Goal: Find contact information: Find contact information

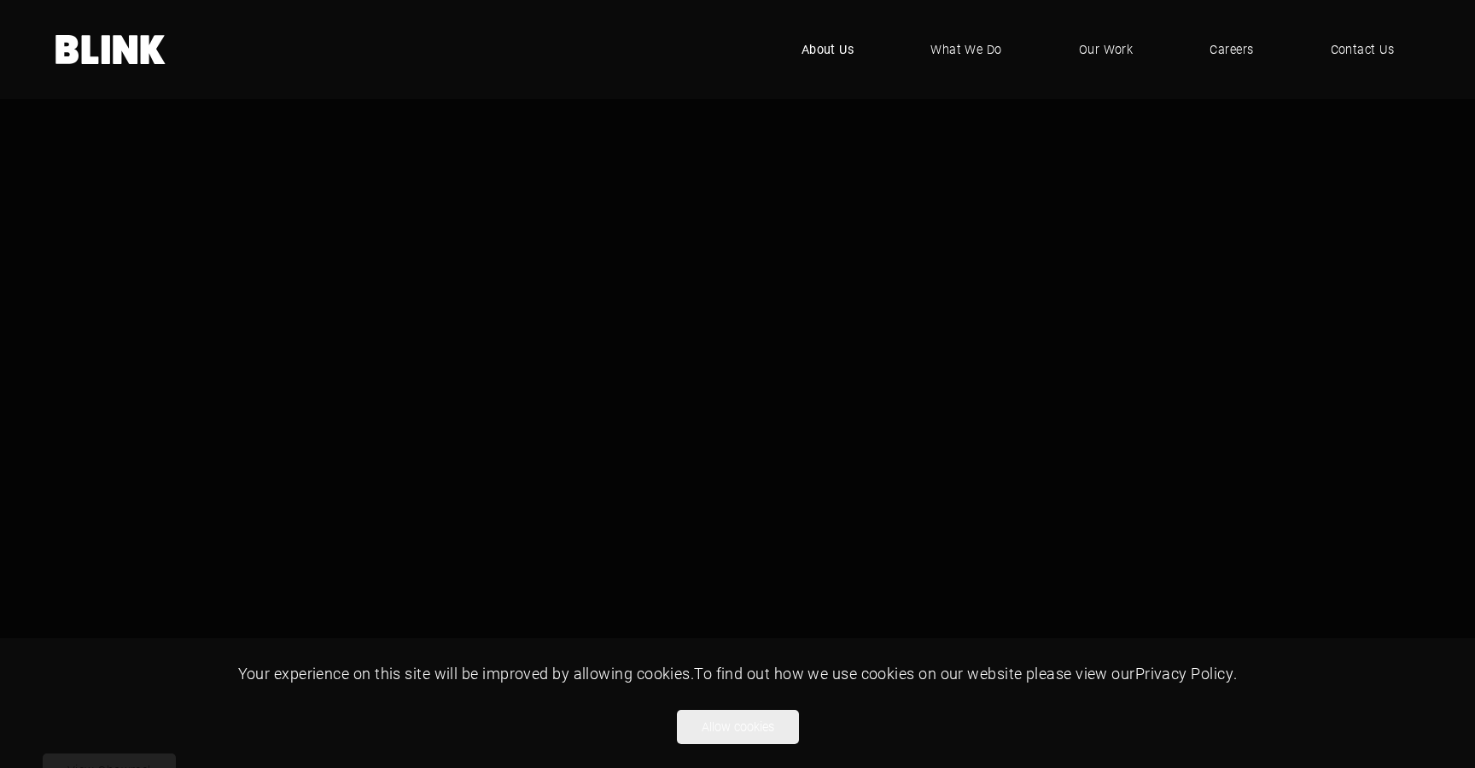
click at [833, 47] on span "About Us" at bounding box center [828, 49] width 53 height 19
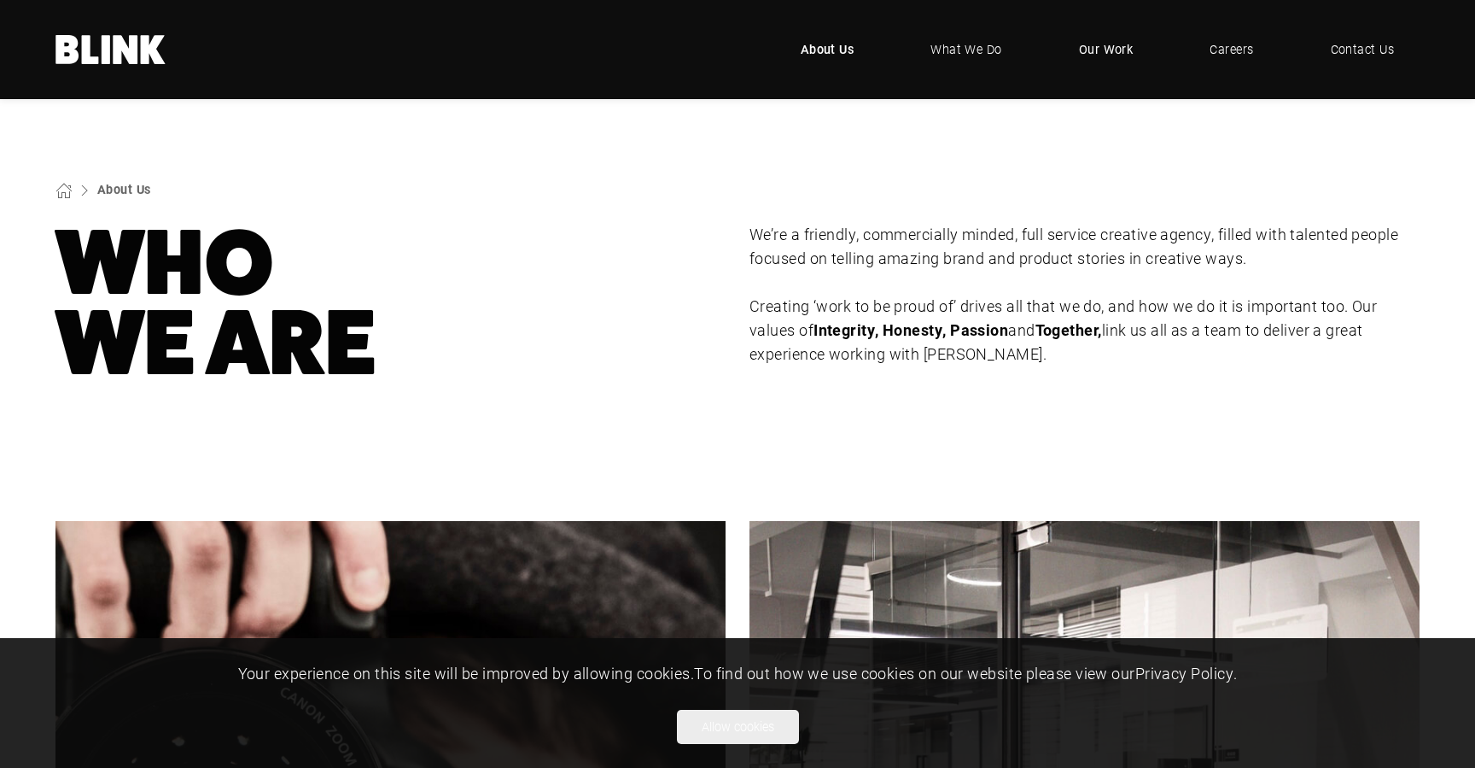
click at [1096, 49] on span "Our Work" at bounding box center [1106, 49] width 55 height 19
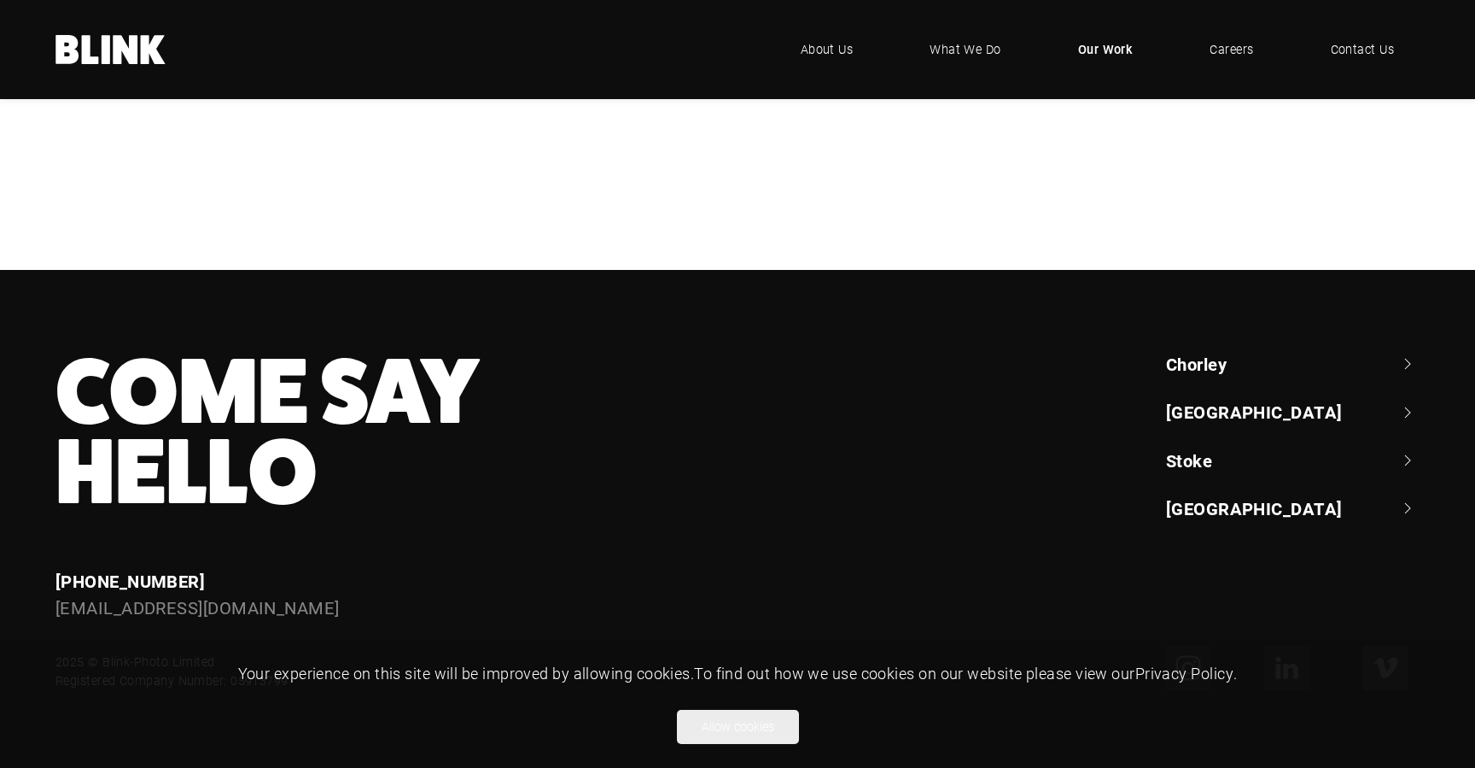
scroll to position [774, 0]
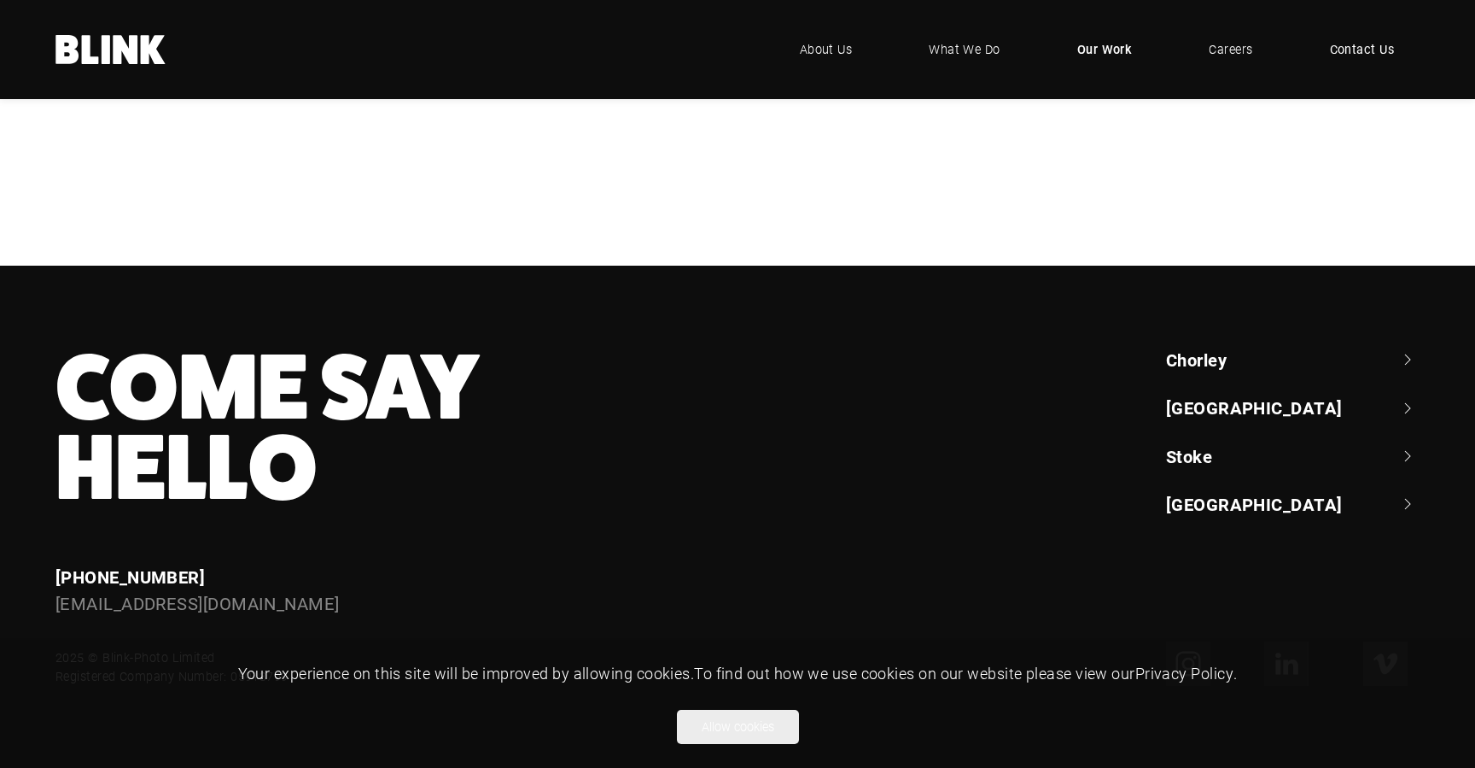
click at [1346, 52] on span "Contact Us" at bounding box center [1362, 49] width 65 height 19
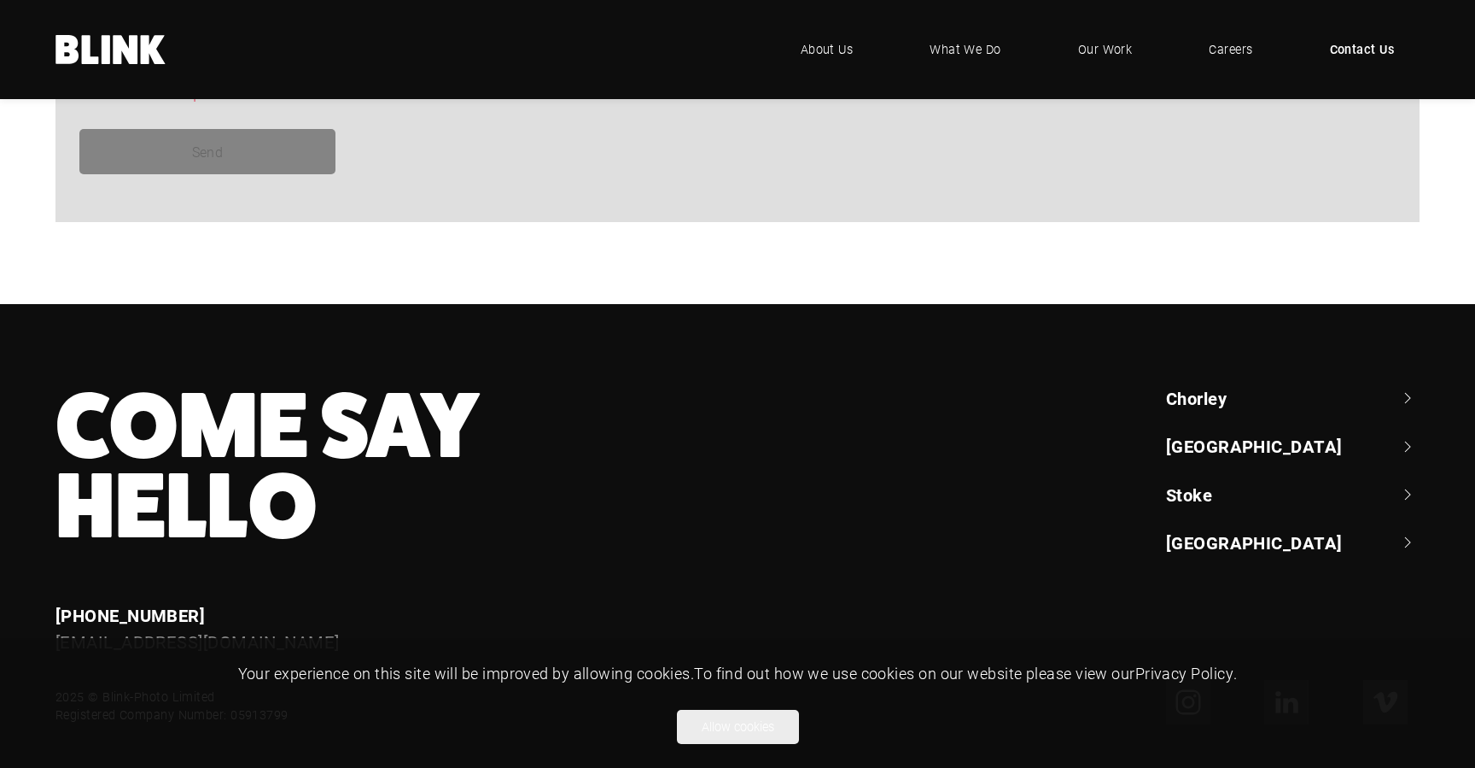
scroll to position [1595, 0]
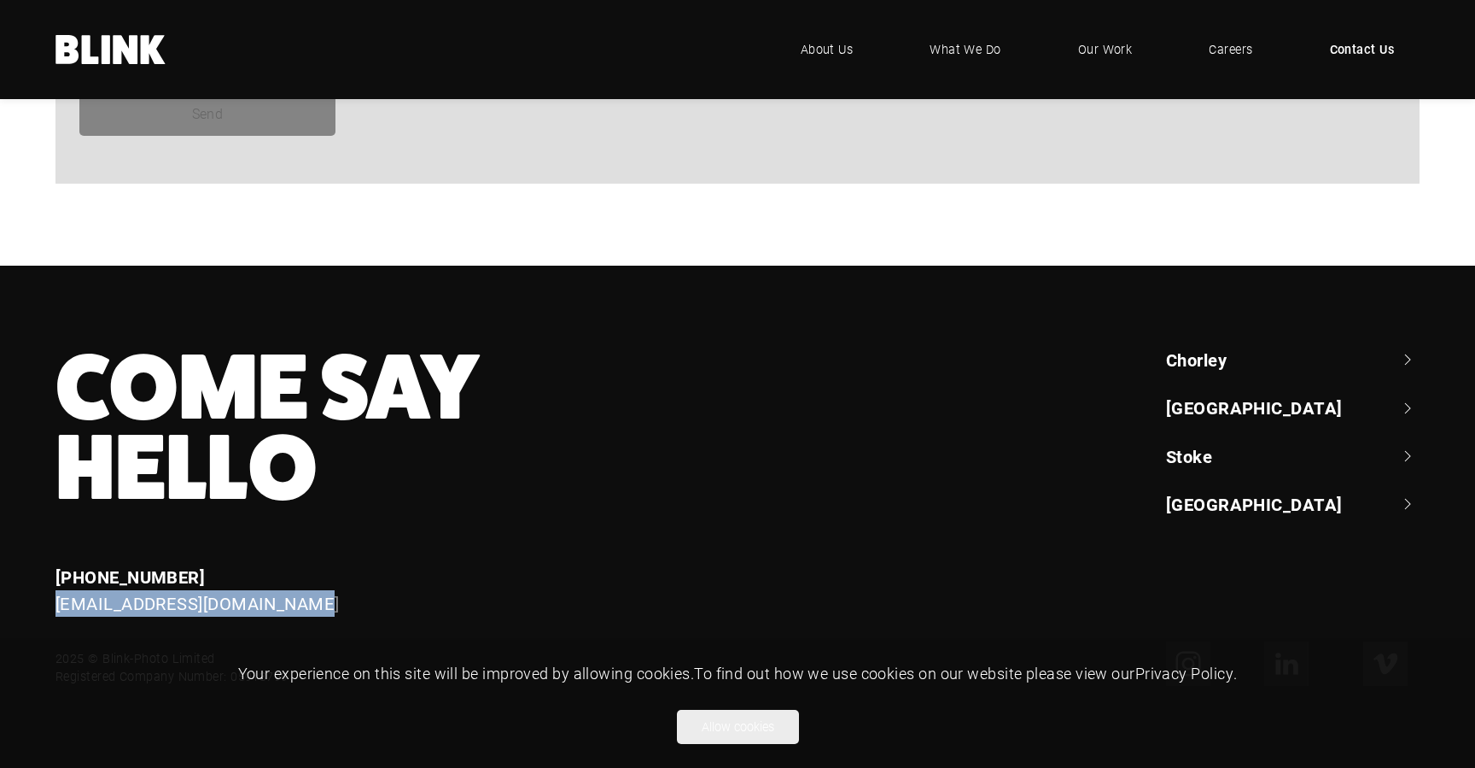
drag, startPoint x: 293, startPoint y: 604, endPoint x: 53, endPoint y: 606, distance: 239.9
click at [53, 606] on div "Enquiries +44 (0) 1257 264 494 enquiries@blink-photo.co.uk" at bounding box center [448, 591] width 833 height 54
copy link "[EMAIL_ADDRESS][DOMAIN_NAME]"
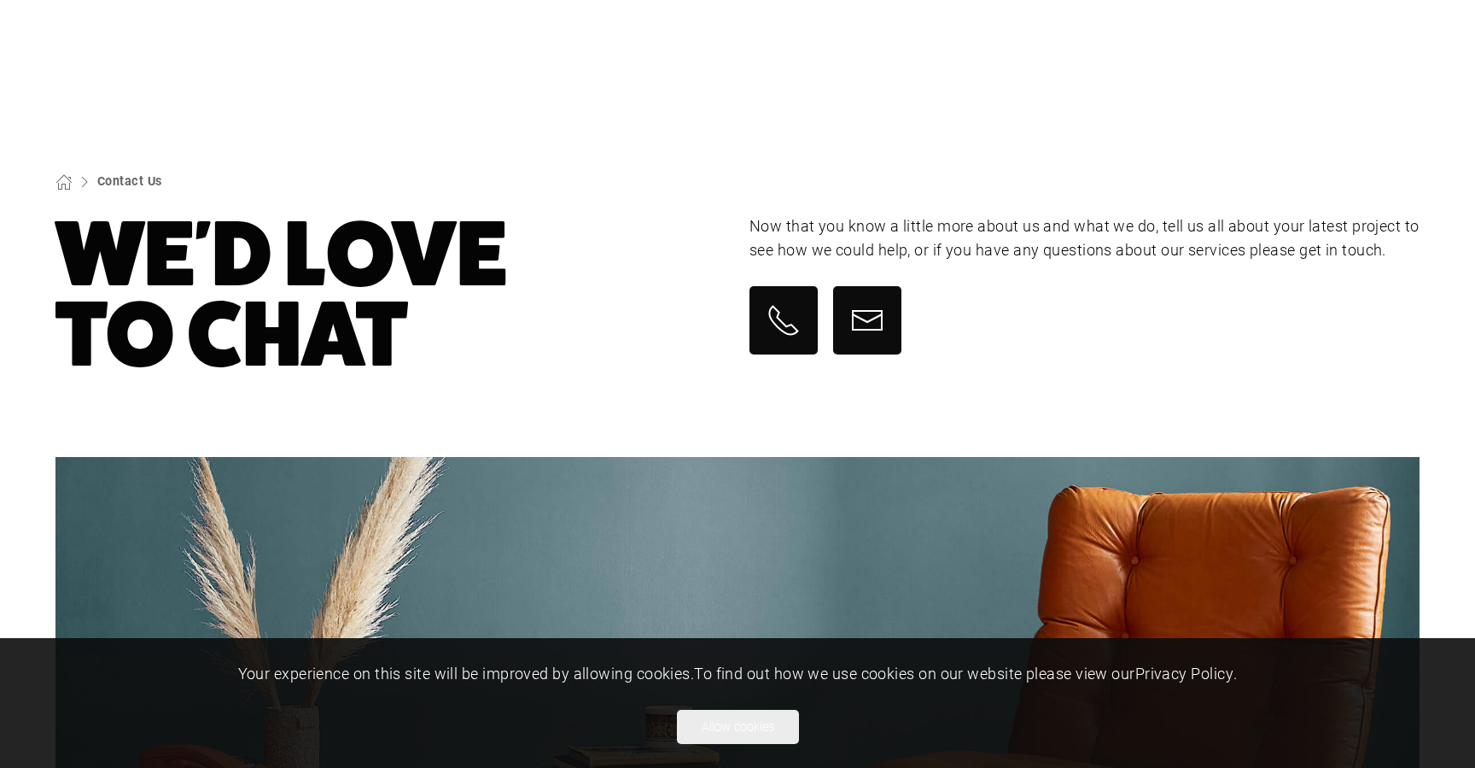
scroll to position [0, 0]
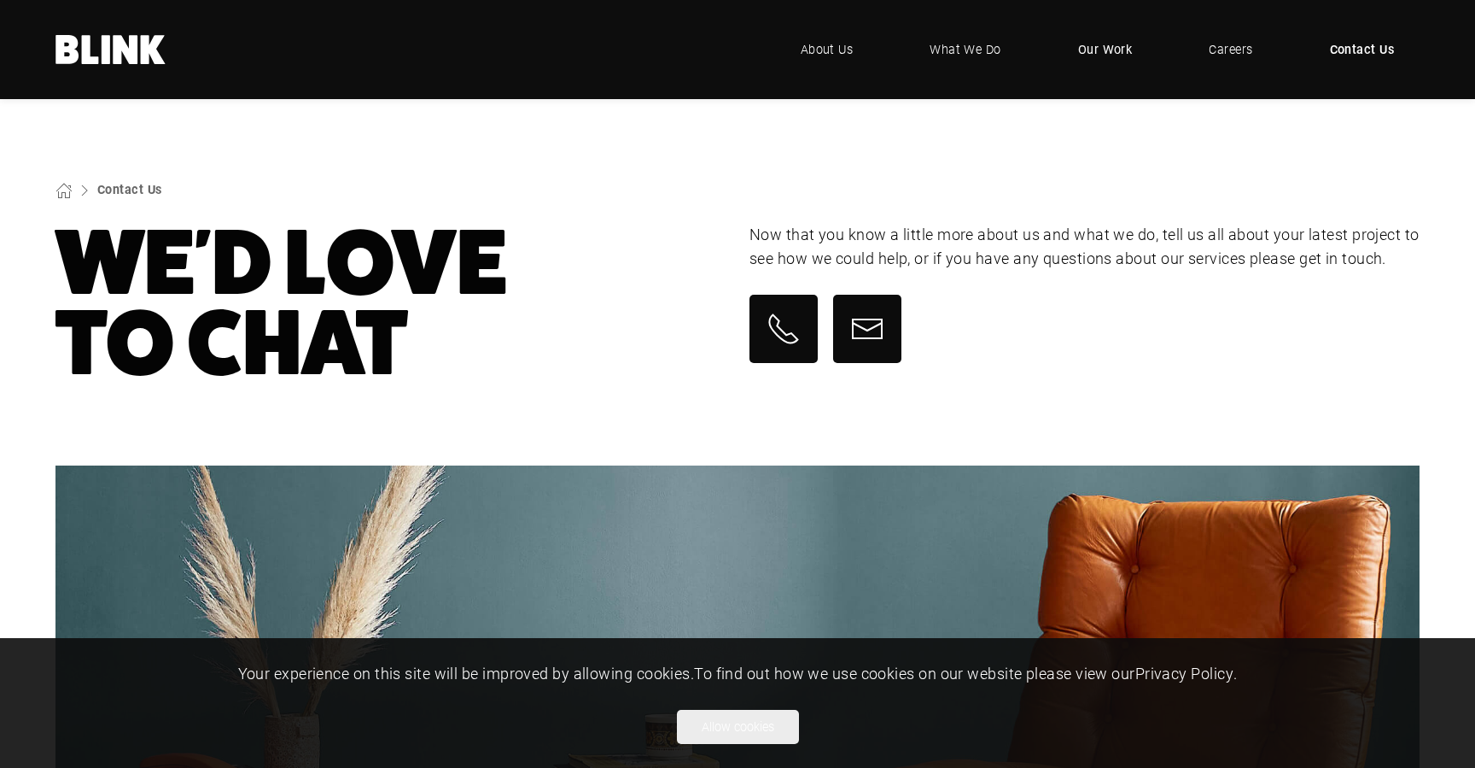
click at [1112, 51] on span "Our Work" at bounding box center [1105, 49] width 55 height 19
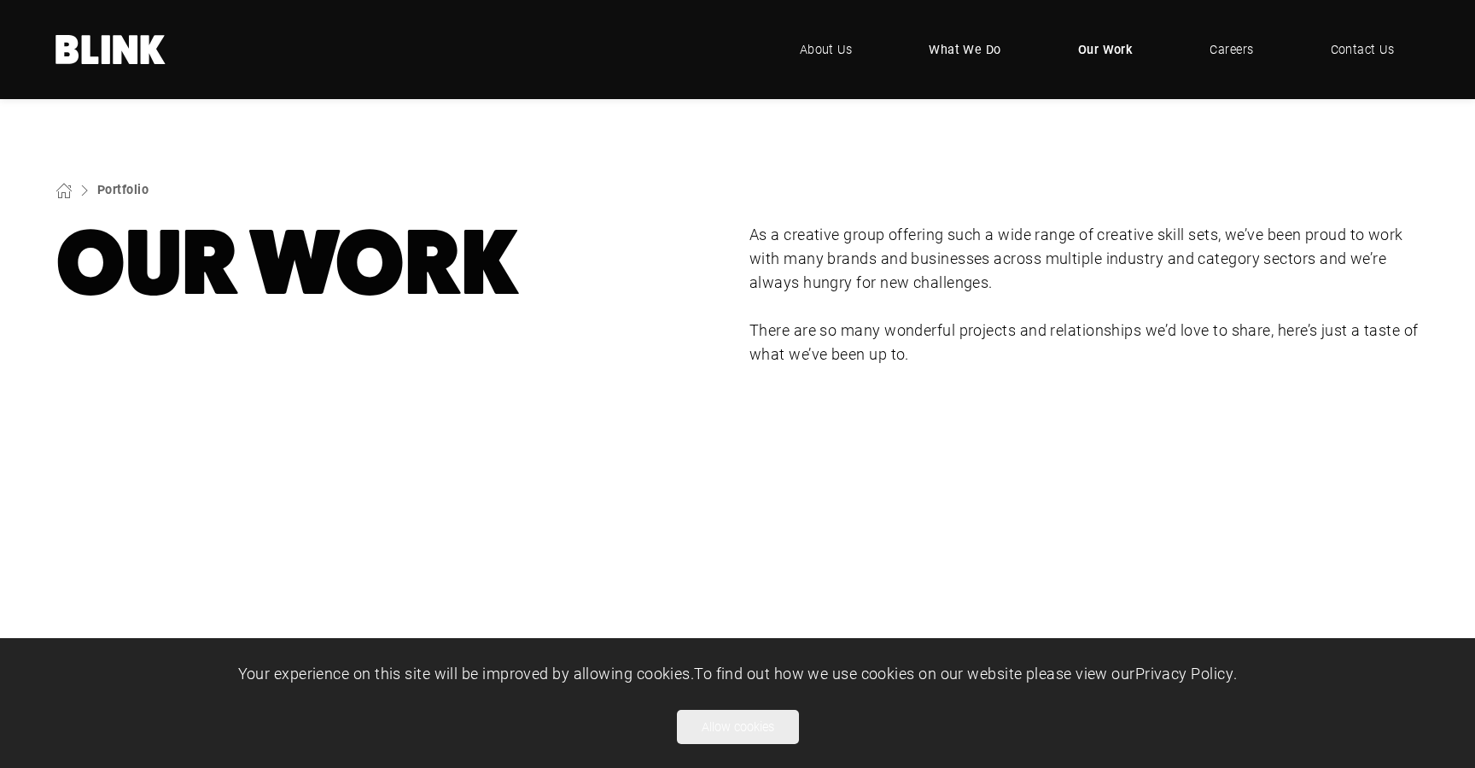
click at [969, 46] on span "What We Do" at bounding box center [965, 49] width 73 height 19
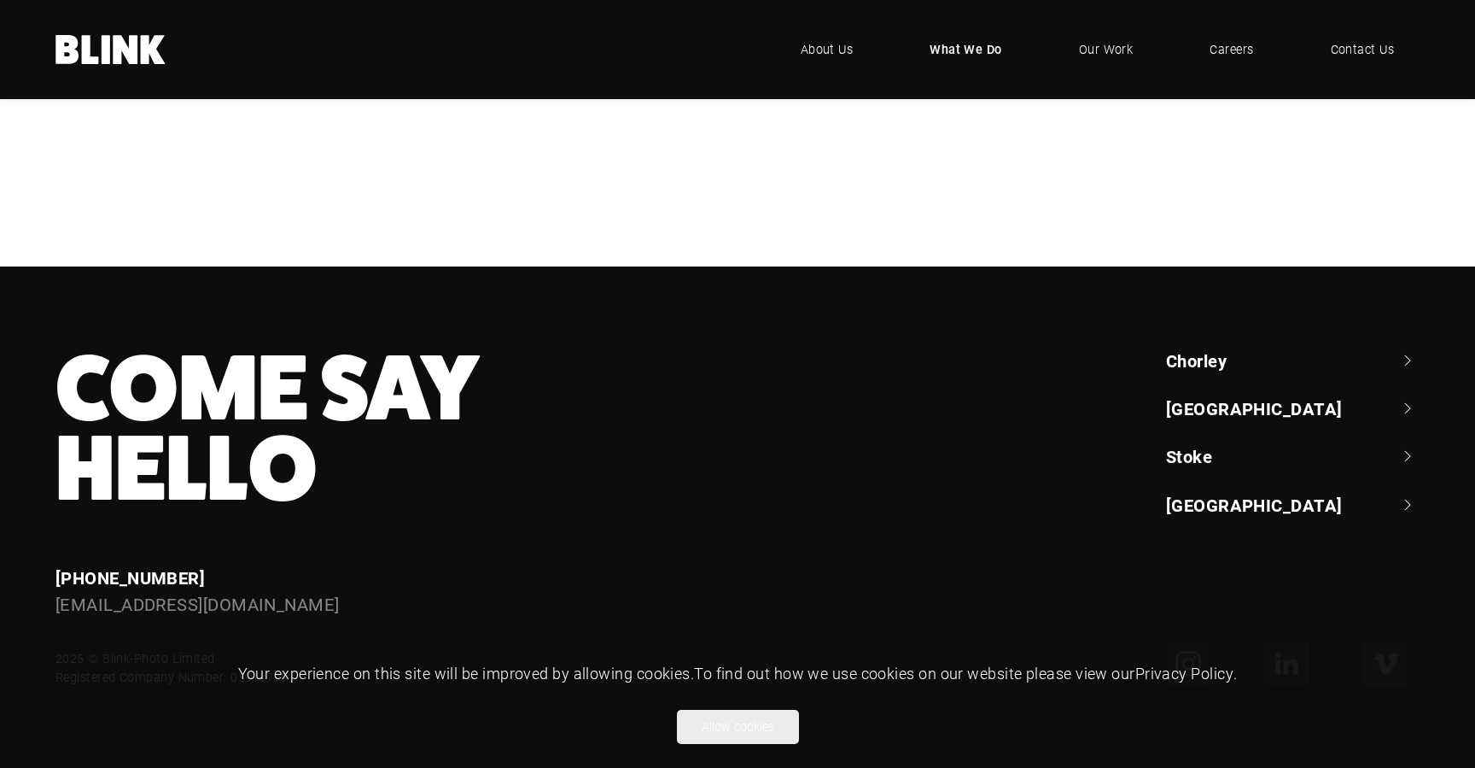
scroll to position [1861, 0]
drag, startPoint x: 295, startPoint y: 607, endPoint x: 58, endPoint y: 611, distance: 237.4
click at [58, 611] on div "[EMAIL_ADDRESS][DOMAIN_NAME]" at bounding box center [459, 604] width 809 height 26
copy link "[EMAIL_ADDRESS][DOMAIN_NAME]"
